Goal: Information Seeking & Learning: Learn about a topic

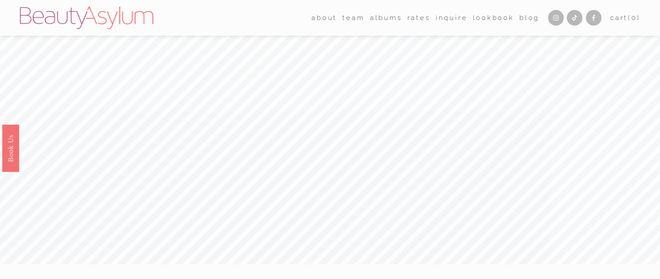
click at [414, 22] on link "Rates" at bounding box center [418, 17] width 23 height 13
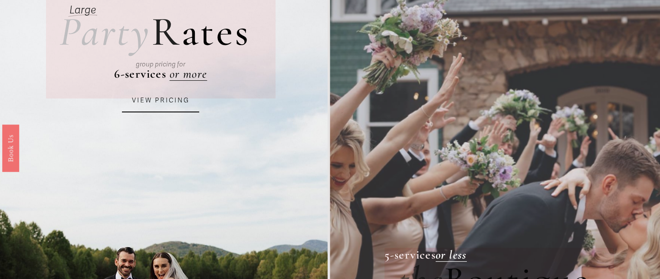
scroll to position [87, 0]
click at [199, 79] on div "group pricing for" at bounding box center [160, 63] width 177 height 31
click at [149, 105] on link "VIEW PRICING" at bounding box center [160, 99] width 77 height 23
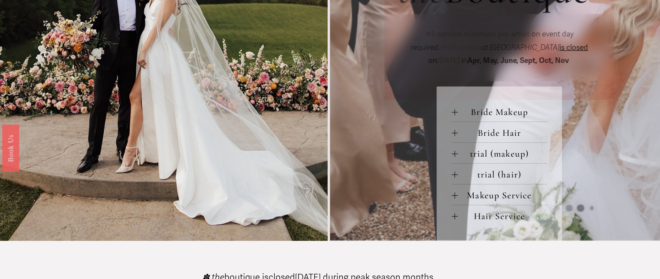
scroll to position [390, 0]
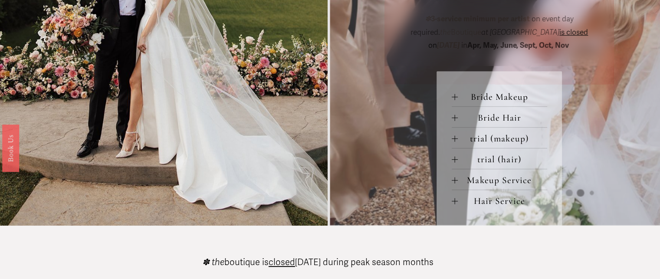
click at [512, 186] on span "Makeup Service" at bounding box center [502, 179] width 89 height 11
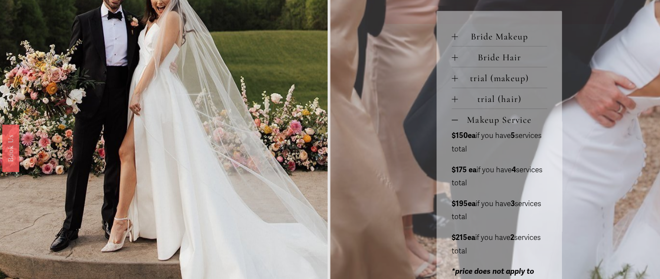
scroll to position [434, 0]
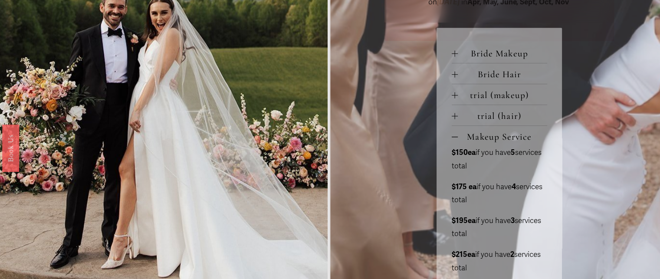
click at [494, 99] on span "trial (makeup)" at bounding box center [502, 94] width 89 height 11
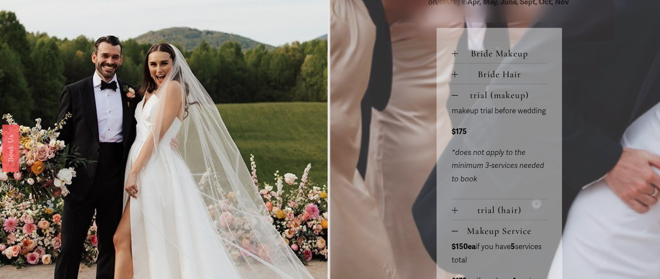
click at [498, 80] on span "Bride Hair" at bounding box center [502, 74] width 89 height 11
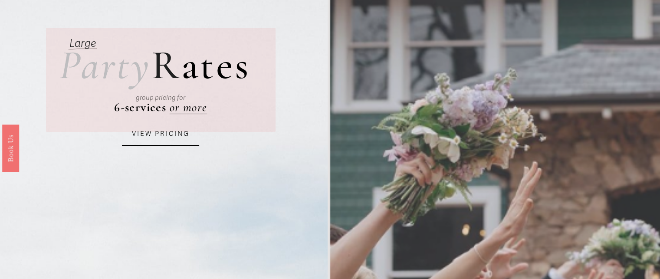
scroll to position [0, 0]
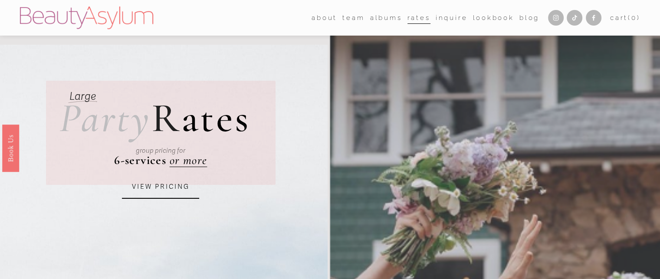
click at [435, 16] on link "Inquire" at bounding box center [451, 17] width 32 height 13
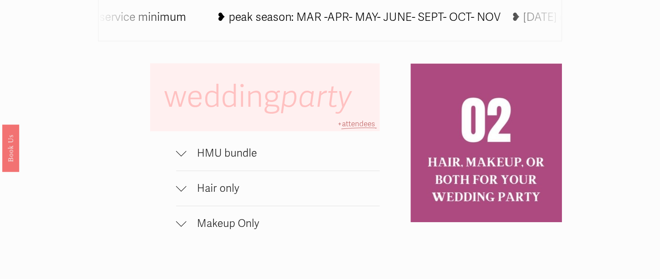
scroll to position [564, 0]
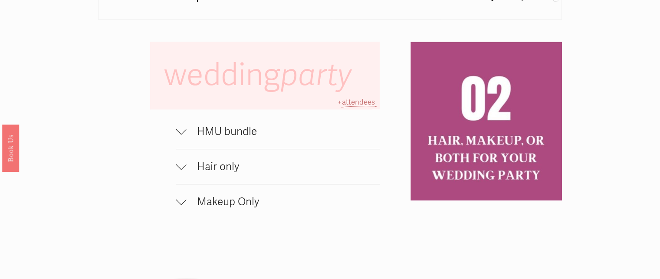
click at [226, 138] on span "HMU bundle" at bounding box center [282, 131] width 193 height 13
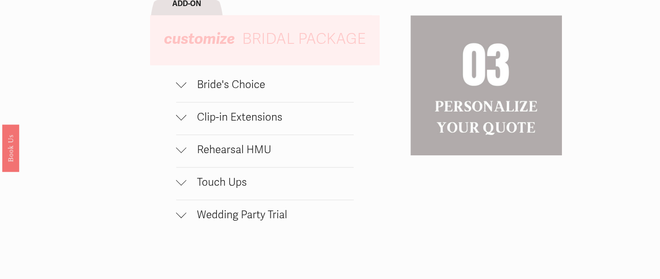
scroll to position [911, 0]
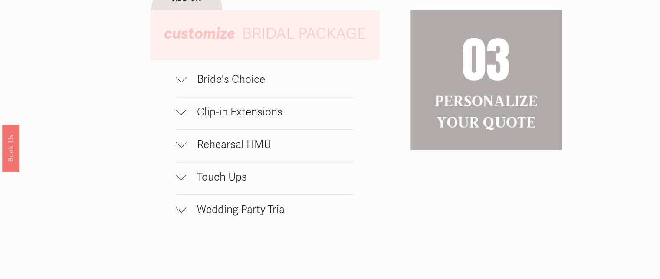
click at [265, 215] on span "Wedding Party Trial" at bounding box center [269, 209] width 167 height 13
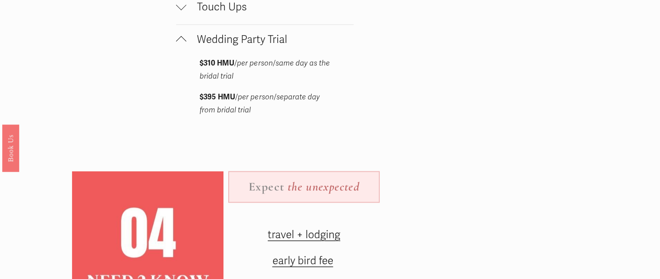
scroll to position [998, 0]
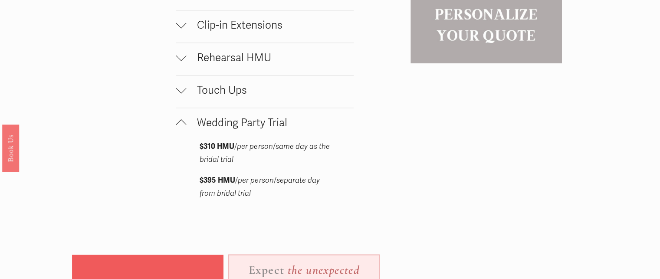
click at [185, 124] on div at bounding box center [181, 123] width 10 height 10
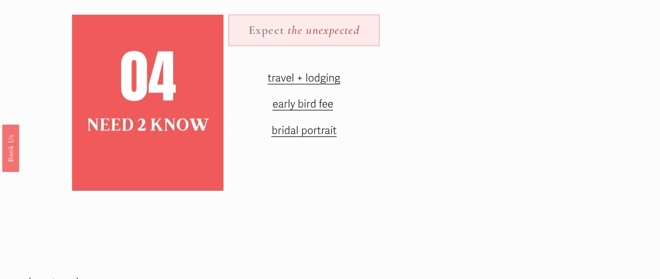
scroll to position [1171, 0]
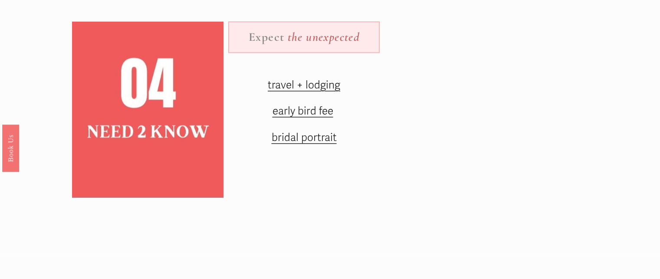
click at [311, 118] on span "early bird fee" at bounding box center [302, 111] width 61 height 13
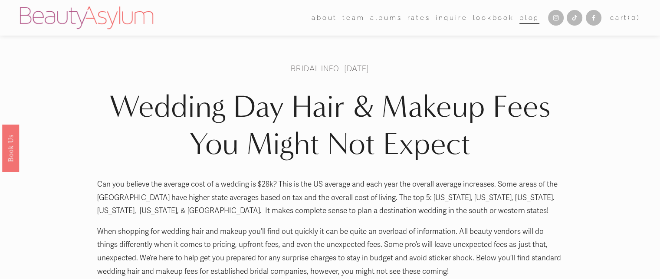
click at [486, 16] on link "Lookbook" at bounding box center [492, 17] width 41 height 13
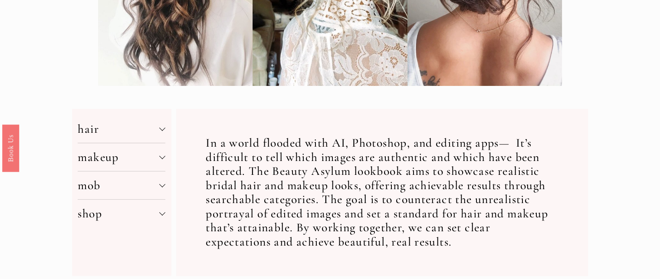
scroll to position [260, 0]
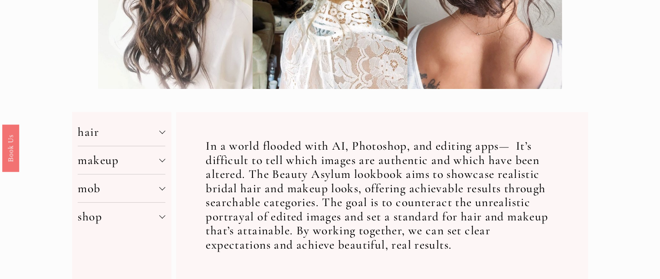
click at [124, 190] on span "mob" at bounding box center [119, 188] width 82 height 15
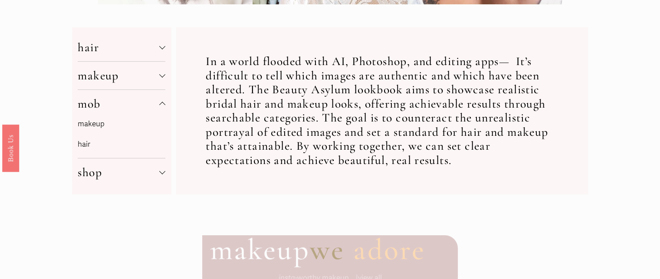
scroll to position [347, 0]
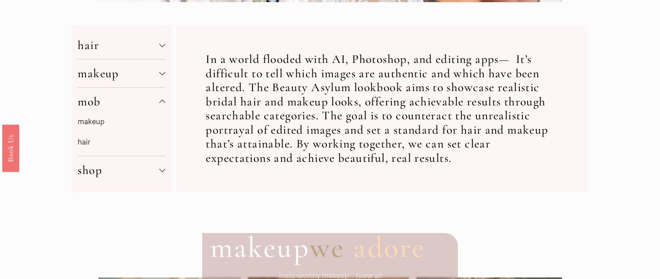
click at [125, 180] on button "shop" at bounding box center [122, 170] width 88 height 28
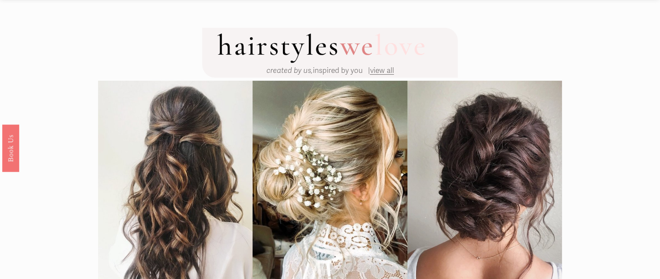
scroll to position [0, 0]
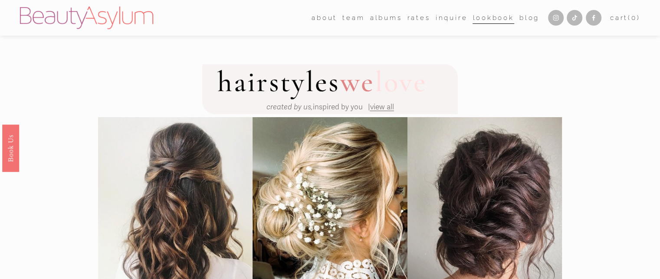
click at [390, 107] on span "view all" at bounding box center [382, 106] width 24 height 9
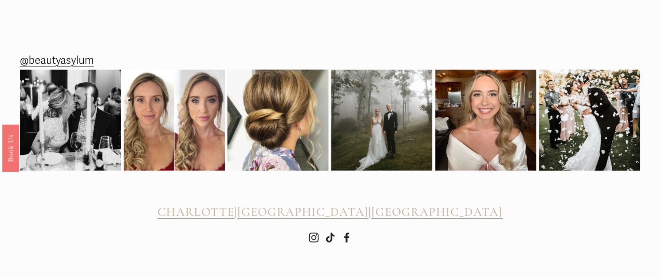
scroll to position [1200, 0]
click at [508, 142] on img at bounding box center [485, 119] width 101 height 101
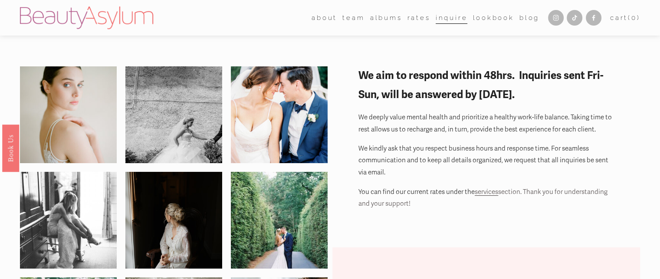
click at [484, 193] on span "services" at bounding box center [485, 192] width 23 height 8
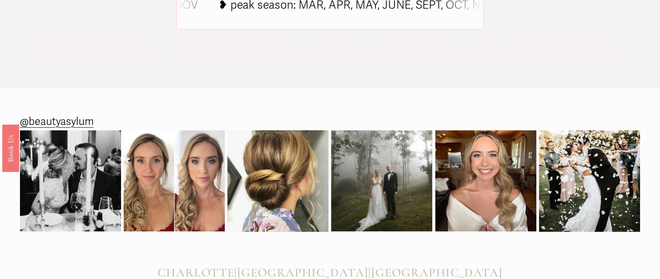
scroll to position [761, 0]
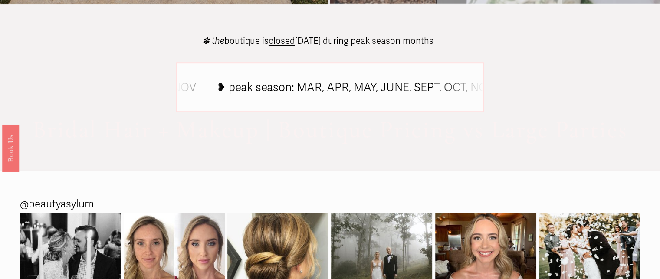
click at [256, 148] on div "✽ the boutique is closed [DATE] during peak season months Bridal Hair + Makeup …" at bounding box center [330, 87] width 660 height 122
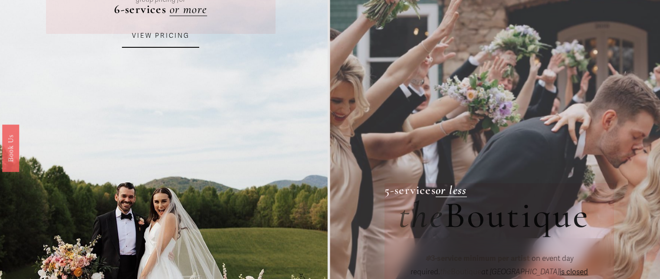
scroll to position [0, 0]
